Goal: Task Accomplishment & Management: Use online tool/utility

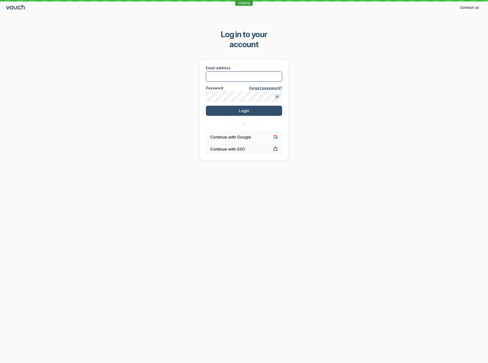
click at [256, 72] on input "Email address" at bounding box center [244, 77] width 76 height 10
click at [0, 363] on com-1password-button at bounding box center [0, 363] width 0 height 0
type input "[EMAIL_ADDRESS][DOMAIN_NAME]"
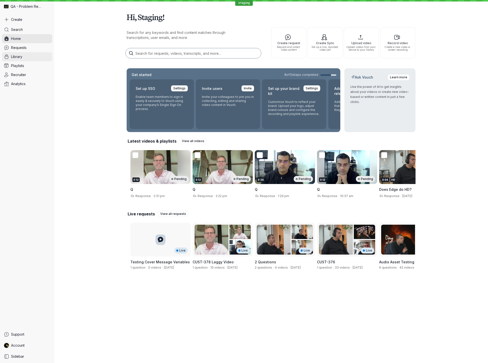
click at [25, 60] on link "Library" at bounding box center [27, 56] width 50 height 9
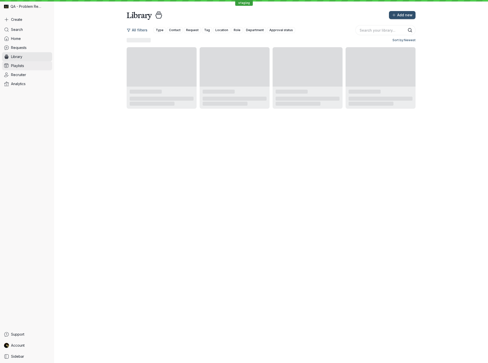
click at [25, 66] on link "Playlists" at bounding box center [27, 65] width 50 height 9
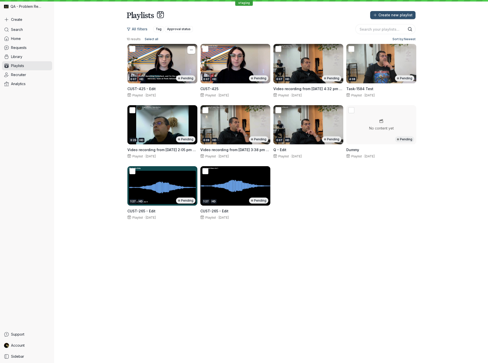
click at [180, 64] on div "0:07 HD Pending" at bounding box center [163, 63] width 70 height 39
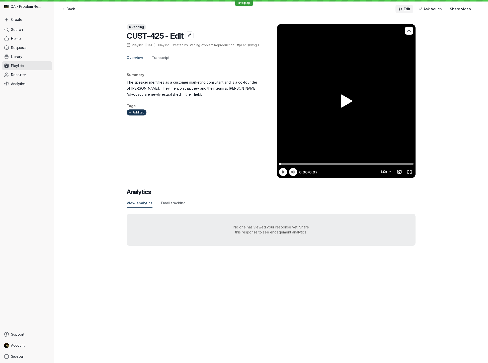
click at [409, 9] on span "Edit" at bounding box center [407, 9] width 7 height 5
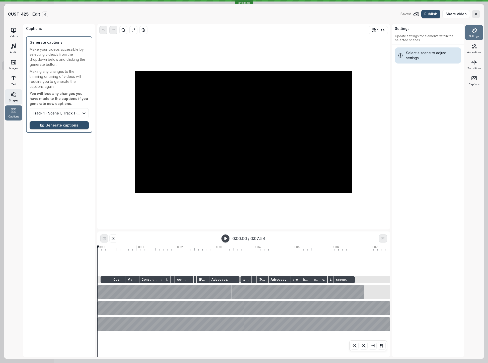
click at [15, 97] on icon at bounding box center [14, 94] width 6 height 6
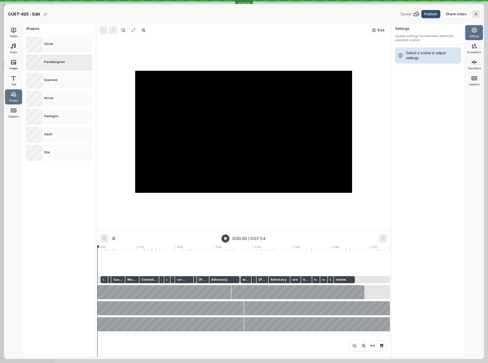
click at [53, 63] on span "Parallelogram" at bounding box center [54, 62] width 21 height 4
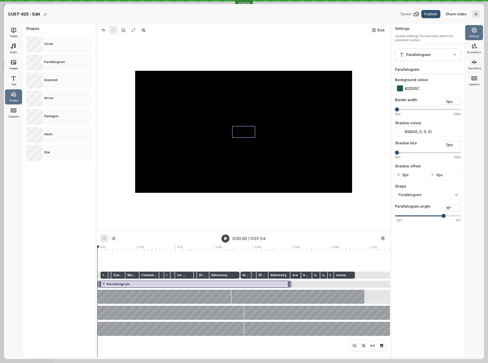
click at [245, 130] on div at bounding box center [243, 131] width 23 height 11
click at [436, 55] on button "Parallelogram" at bounding box center [428, 54] width 66 height 13
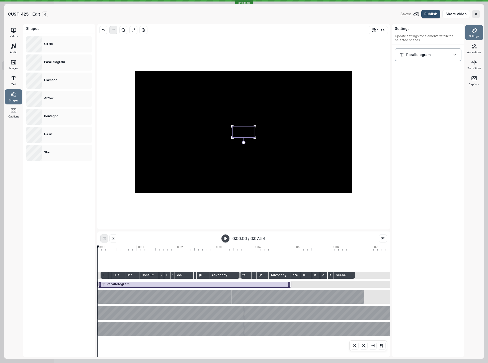
click at [436, 56] on button "Parallelogram" at bounding box center [428, 54] width 66 height 13
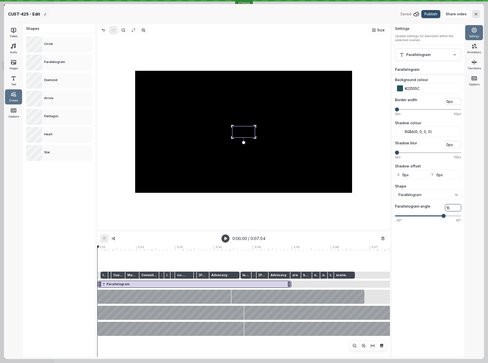
click at [448, 209] on input "15" at bounding box center [454, 207] width 16 height 7
type input "0°"
click at [434, 196] on span "Parallelogram" at bounding box center [427, 194] width 56 height 5
click at [419, 195] on span "Rectangle" at bounding box center [427, 194] width 56 height 5
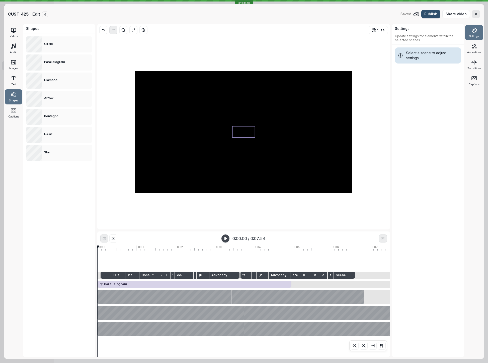
click at [249, 131] on div at bounding box center [243, 131] width 23 height 11
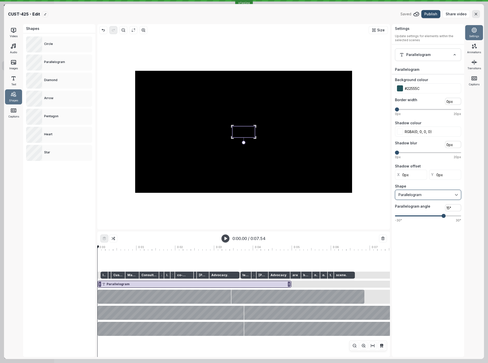
click at [421, 194] on span "Parallelogram" at bounding box center [427, 194] width 56 height 5
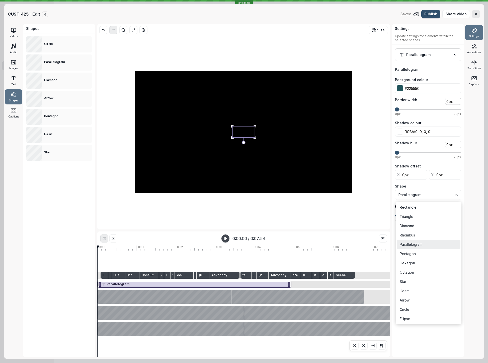
click at [478, 231] on div "Settings Animations Transitions Captions" at bounding box center [475, 190] width 20 height 333
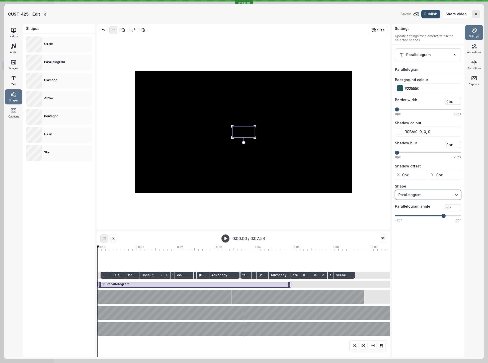
click at [425, 195] on span "Parallelogram" at bounding box center [427, 194] width 56 height 5
click at [408, 197] on button "Rhombus" at bounding box center [428, 195] width 66 height 10
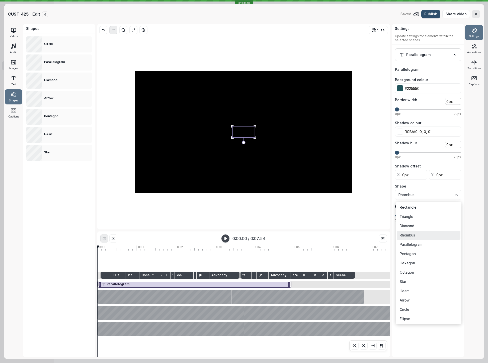
click at [476, 241] on div "Settings Animations Transitions Captions" at bounding box center [475, 190] width 20 height 333
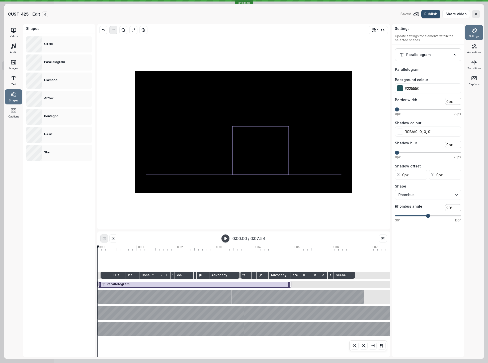
drag, startPoint x: 254, startPoint y: 137, endPoint x: 288, endPoint y: 175, distance: 51.0
click at [289, 173] on div at bounding box center [288, 174] width 3 height 3
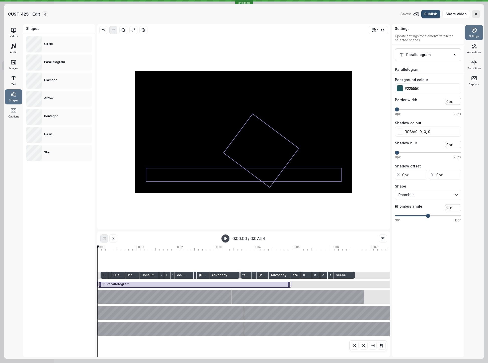
drag, startPoint x: 263, startPoint y: 180, endPoint x: 242, endPoint y: 179, distance: 20.7
click at [242, 179] on div at bounding box center [243, 132] width 217 height 122
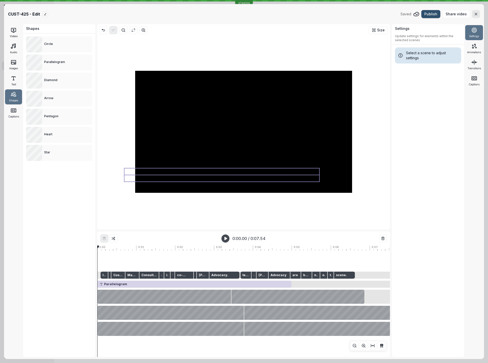
drag, startPoint x: 263, startPoint y: 180, endPoint x: 241, endPoint y: 179, distance: 21.9
click at [241, 179] on div at bounding box center [222, 175] width 196 height 14
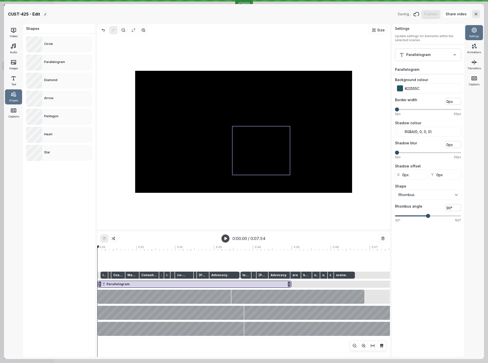
click at [268, 154] on div at bounding box center [261, 150] width 58 height 49
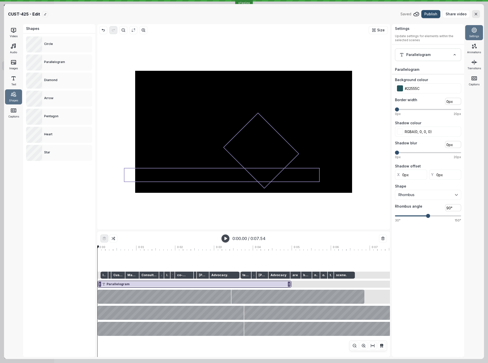
drag, startPoint x: 262, startPoint y: 179, endPoint x: 235, endPoint y: 178, distance: 27.1
click at [235, 178] on div at bounding box center [243, 132] width 217 height 122
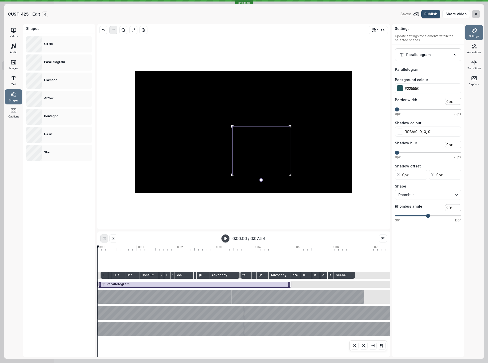
click at [474, 12] on icon "button" at bounding box center [476, 14] width 4 height 4
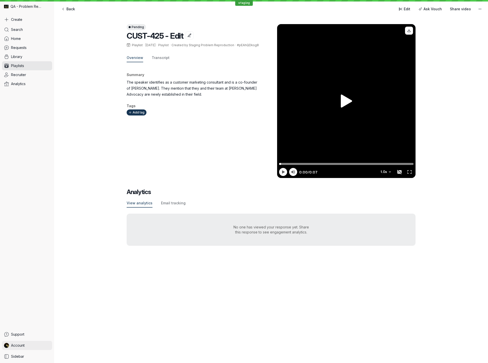
click at [40, 345] on link "Account" at bounding box center [27, 345] width 50 height 9
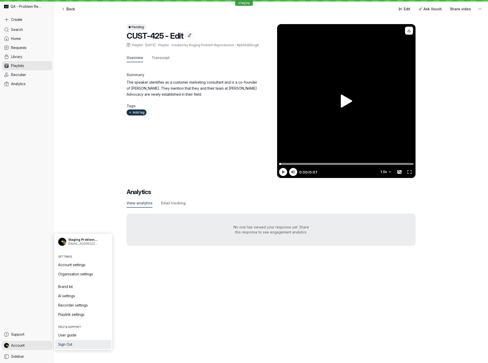
click at [77, 343] on span "Sign Out" at bounding box center [83, 344] width 50 height 5
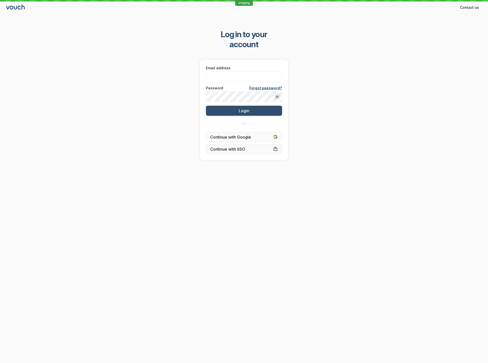
click at [362, 286] on div "staging Contact us Contact Log in to your account Email address Password Forgot…" at bounding box center [244, 181] width 488 height 363
